Goal: Book appointment/travel/reservation

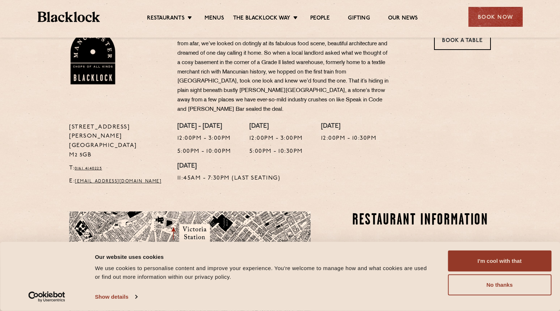
scroll to position [253, 0]
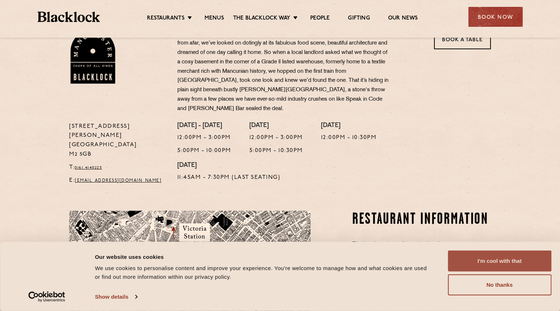
click at [484, 255] on button "I'm cool with that" at bounding box center [498, 260] width 103 height 21
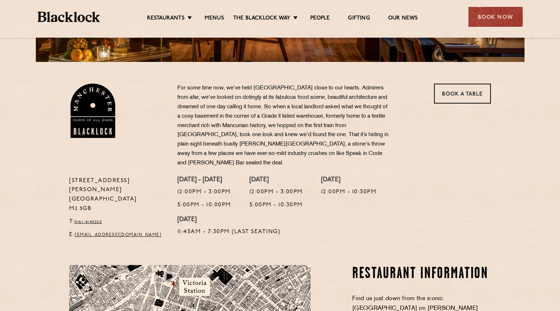
scroll to position [209, 0]
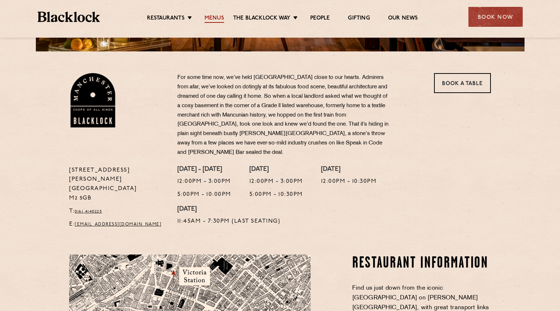
click at [215, 17] on link "Menus" at bounding box center [214, 19] width 20 height 8
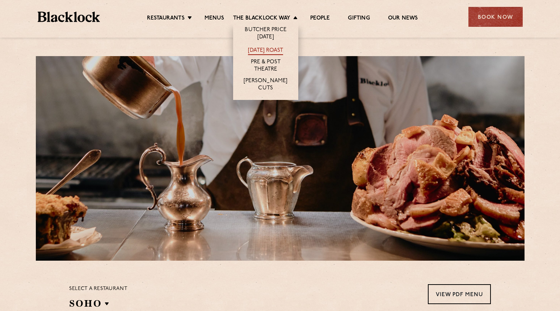
click at [276, 51] on link "[DATE] Roast" at bounding box center [265, 51] width 35 height 8
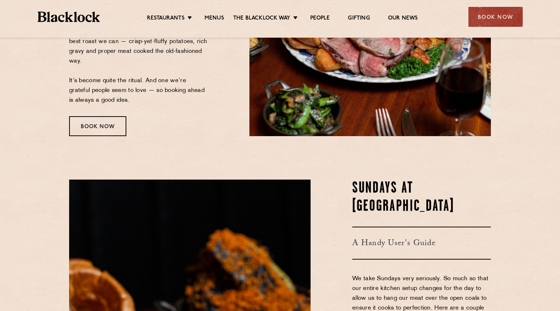
scroll to position [211, 0]
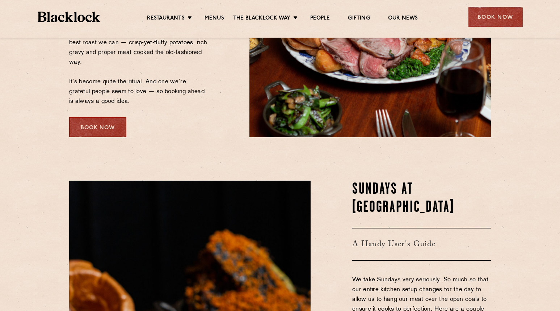
click at [97, 127] on div "Book Now" at bounding box center [97, 127] width 57 height 20
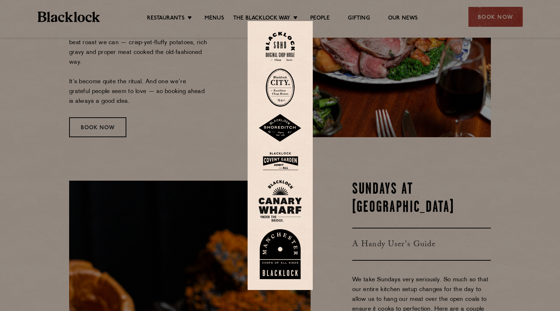
click at [105, 129] on div at bounding box center [280, 155] width 560 height 311
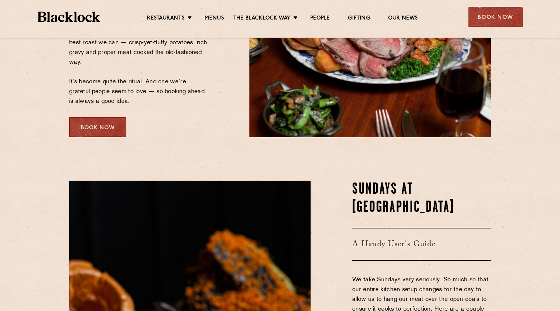
click at [105, 129] on div "Book Now" at bounding box center [97, 127] width 57 height 20
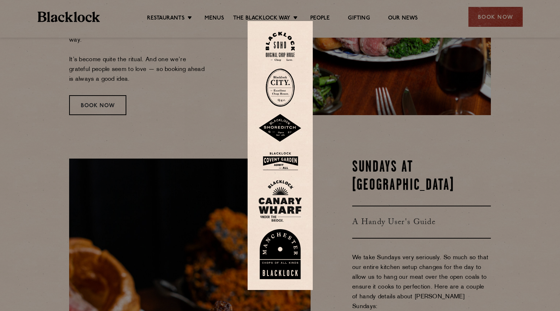
scroll to position [239, 0]
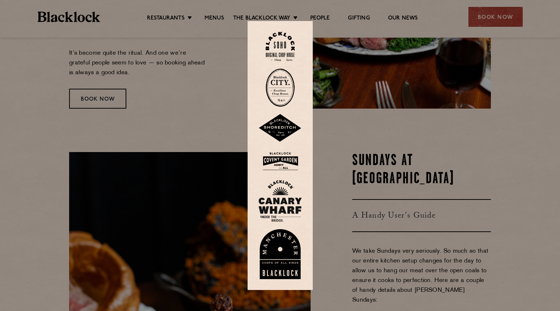
click at [285, 260] on img at bounding box center [279, 254] width 43 height 50
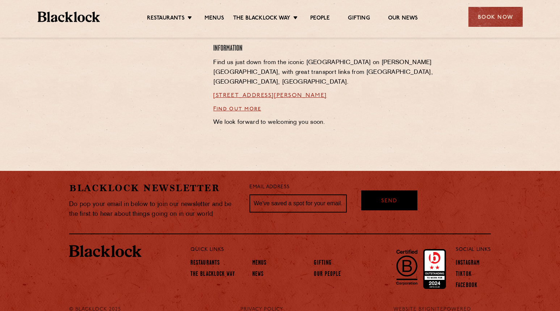
scroll to position [579, 0]
